Goal: Task Accomplishment & Management: Manage account settings

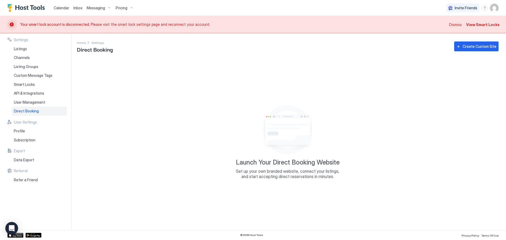
drag, startPoint x: 481, startPoint y: 24, endPoint x: 293, endPoint y: 118, distance: 209.7
click at [481, 24] on span "View Smart Locks" at bounding box center [483, 25] width 34 height 6
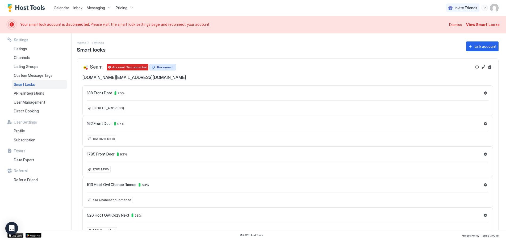
click at [168, 66] on div "Reconnect" at bounding box center [165, 67] width 16 height 5
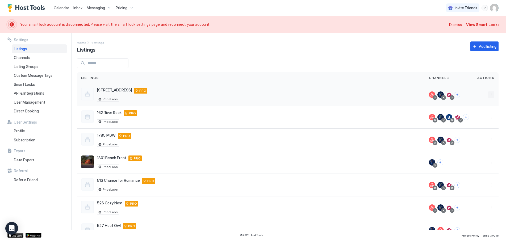
click at [488, 94] on button "More options" at bounding box center [491, 95] width 6 height 6
click at [474, 119] on span "Listing Settings" at bounding box center [475, 119] width 24 height 4
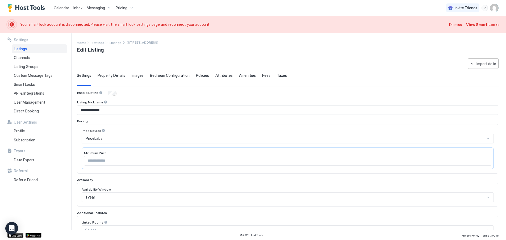
click at [121, 75] on span "Property Details" at bounding box center [112, 75] width 28 height 5
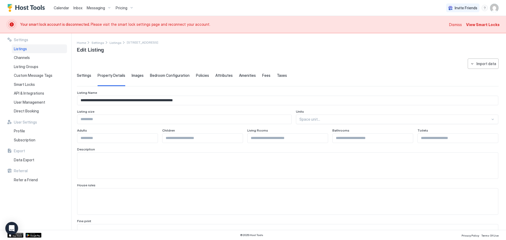
click at [135, 77] on span "Images" at bounding box center [138, 75] width 12 height 5
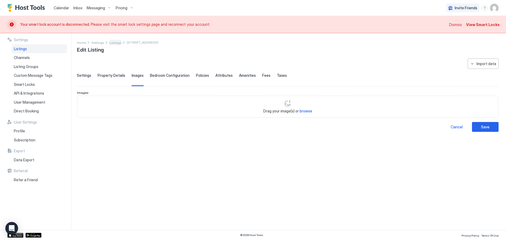
click at [112, 43] on span "Listings" at bounding box center [116, 43] width 12 height 4
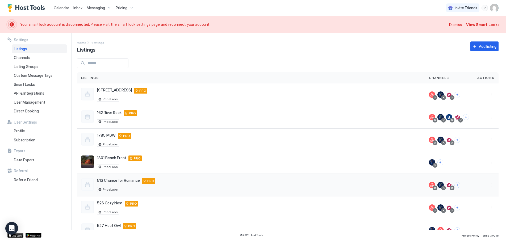
scroll to position [41, 0]
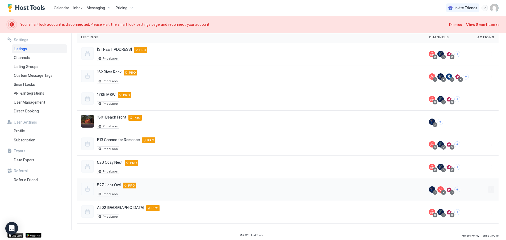
click at [488, 187] on button "More options" at bounding box center [491, 189] width 6 height 6
click at [470, 155] on span "Listing Settings" at bounding box center [475, 156] width 24 height 4
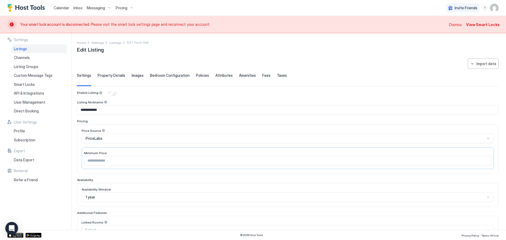
click at [139, 77] on span "Images" at bounding box center [138, 75] width 12 height 5
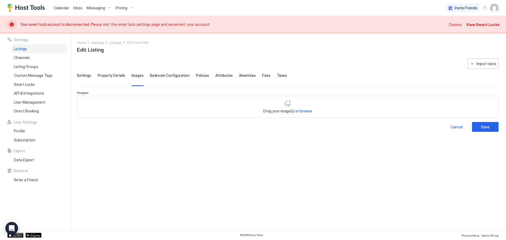
click at [117, 76] on span "Property Details" at bounding box center [112, 75] width 28 height 5
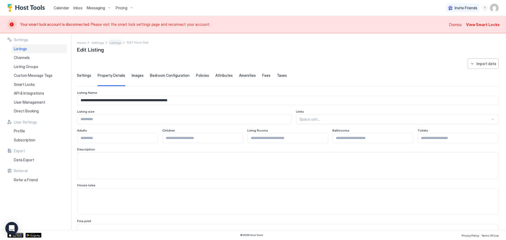
click at [112, 42] on span "Listings" at bounding box center [116, 43] width 12 height 4
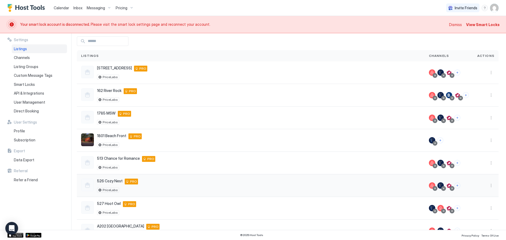
scroll to position [41, 0]
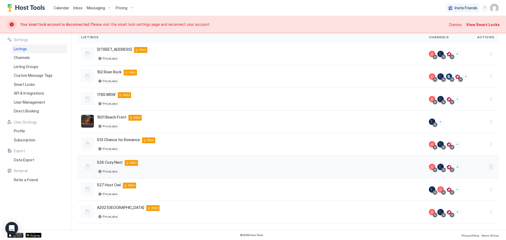
click at [488, 166] on button "More options" at bounding box center [491, 167] width 6 height 6
click at [480, 190] on span "Listing Settings" at bounding box center [475, 192] width 24 height 4
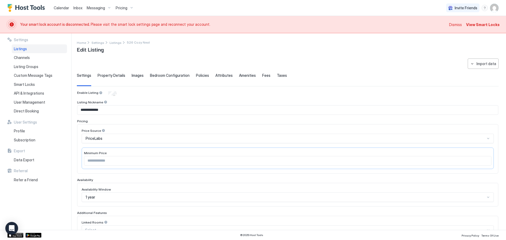
click at [139, 76] on span "Images" at bounding box center [138, 75] width 12 height 5
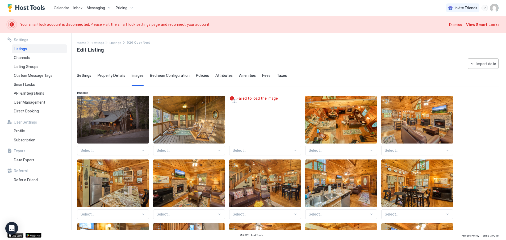
click at [115, 76] on span "Property Details" at bounding box center [112, 75] width 28 height 5
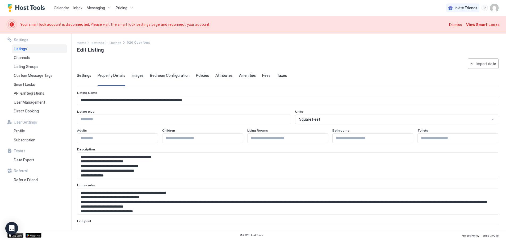
click at [458, 24] on span "Dismiss" at bounding box center [455, 25] width 13 height 6
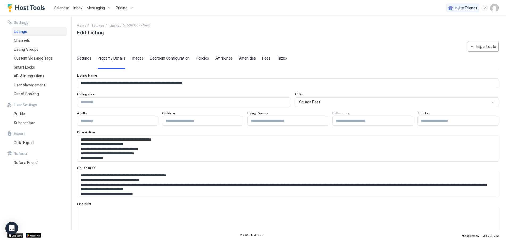
click at [60, 9] on span "Calendar" at bounding box center [61, 8] width 15 height 5
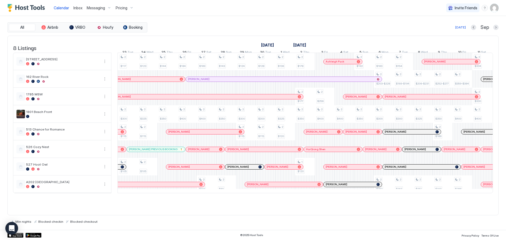
scroll to position [0, 436]
